Goal: Task Accomplishment & Management: Manage account settings

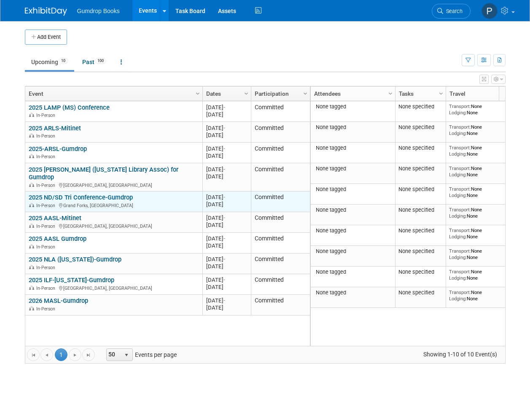
click at [76, 193] on link "2025 ND/SD Tri Conference-Gumdrop" at bounding box center [81, 197] width 104 height 8
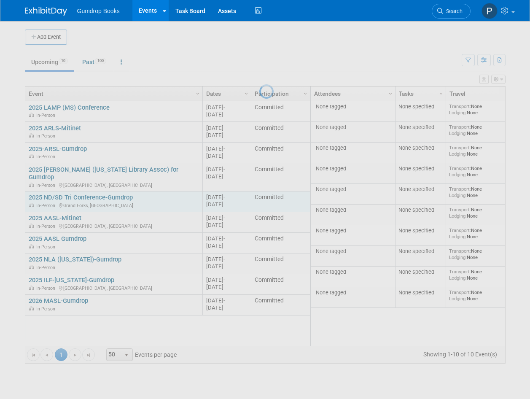
click at [259, 192] on div at bounding box center [265, 199] width 12 height 399
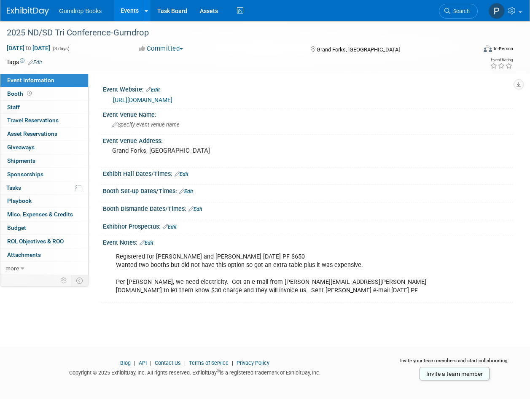
click at [266, 291] on div "Registered for [PERSON_NAME] and [PERSON_NAME] [DATE] PF $650 Wanted two booths…" at bounding box center [271, 273] width 322 height 51
click at [261, 290] on div "Registered for [PERSON_NAME] and [PERSON_NAME] [DATE] PF $650 Wanted two booths…" at bounding box center [271, 273] width 322 height 51
click at [263, 292] on div "Registered for [PERSON_NAME] and [PERSON_NAME] [DATE] PF $650 Wanted two booths…" at bounding box center [271, 273] width 322 height 51
click at [148, 240] on link "Edit" at bounding box center [147, 243] width 14 height 6
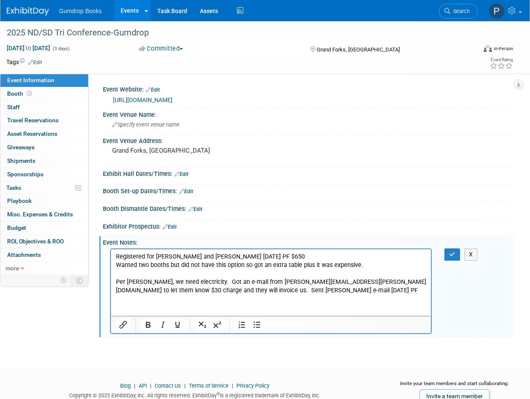
click at [274, 290] on p "Registered for [PERSON_NAME] and [PERSON_NAME] [DATE] PF $650 Wanted two booths…" at bounding box center [271, 273] width 310 height 42
click at [448, 255] on button "button" at bounding box center [452, 254] width 16 height 12
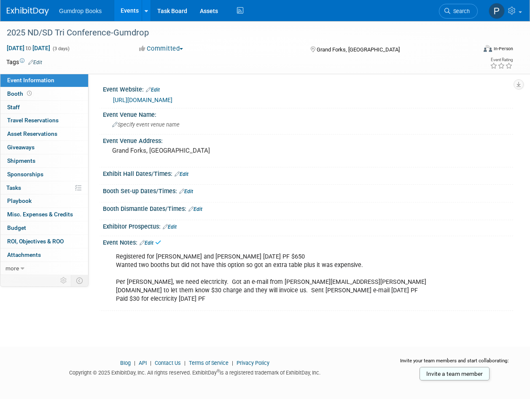
click at [233, 322] on div "2025 ND/SD Tri Conference-Gumdrop Oct 1, 2025 to Oct 3, 2025 (3 days) Oct 1, 20…" at bounding box center [265, 176] width 530 height 310
